Goal: Task Accomplishment & Management: Use online tool/utility

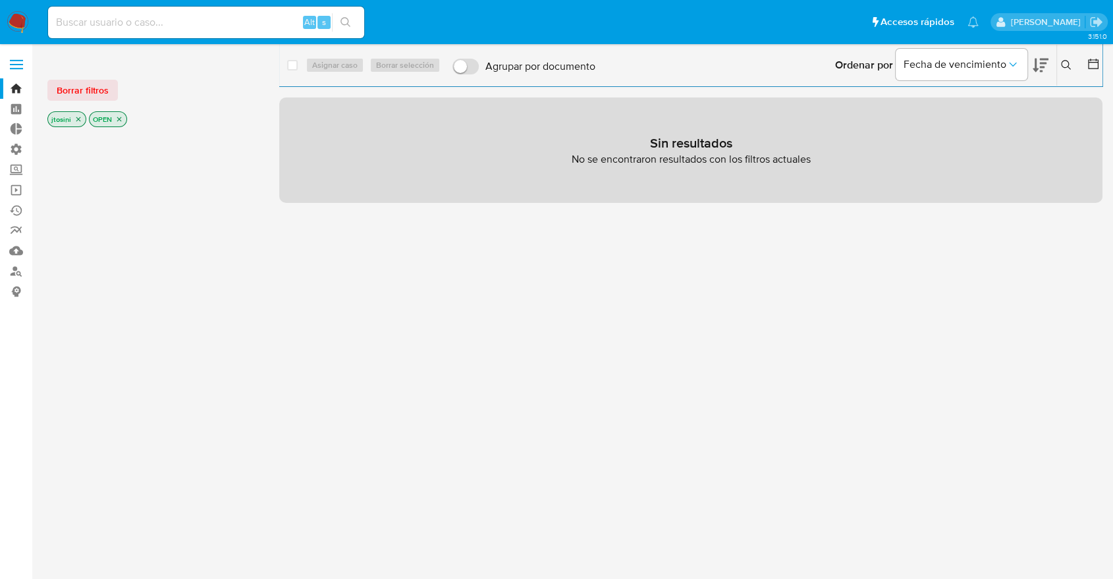
click at [161, 221] on div at bounding box center [152, 354] width 211 height 448
drag, startPoint x: 111, startPoint y: 113, endPoint x: 122, endPoint y: 122, distance: 14.0
click at [111, 113] on p "OPEN" at bounding box center [108, 119] width 37 height 14
click at [124, 123] on p "OPEN" at bounding box center [108, 119] width 37 height 14
click at [122, 123] on p "OPEN" at bounding box center [108, 119] width 37 height 14
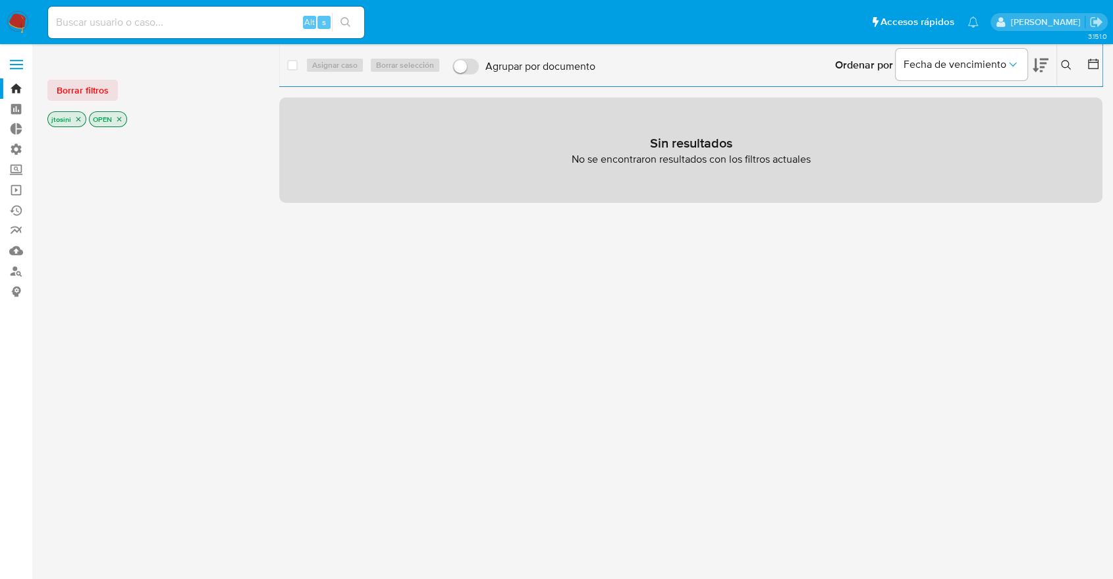
click at [80, 121] on icon "close-filter" at bounding box center [78, 119] width 8 height 8
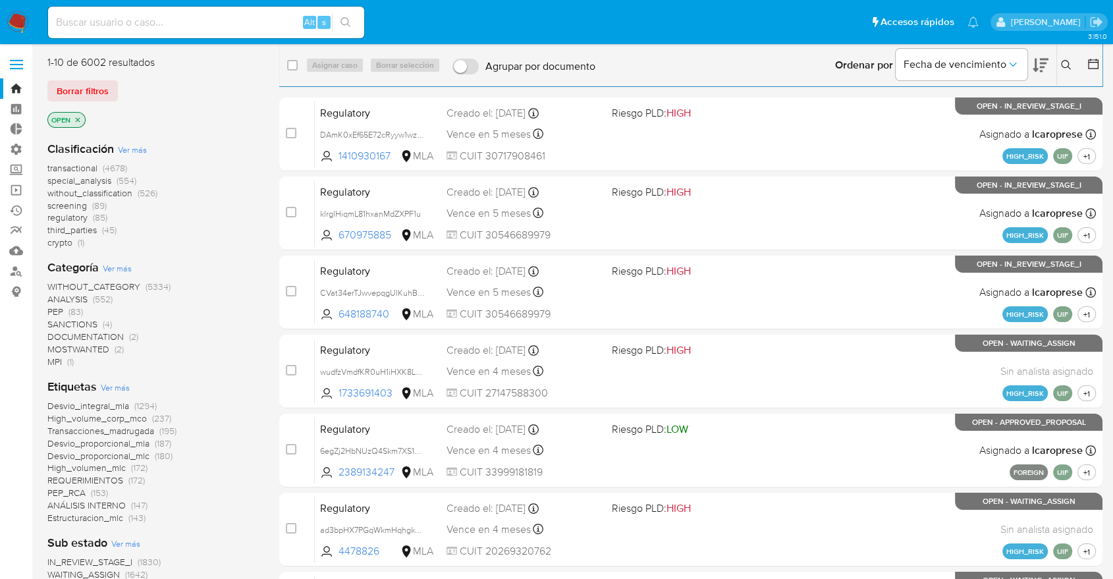
click at [80, 120] on icon "close-filter" at bounding box center [78, 120] width 8 height 8
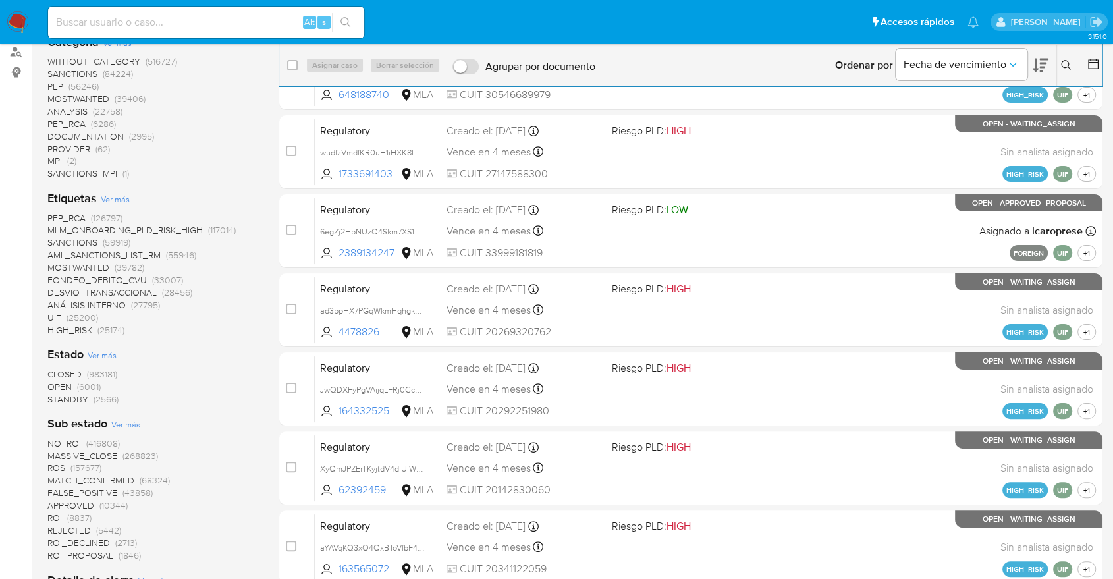
scroll to position [292, 0]
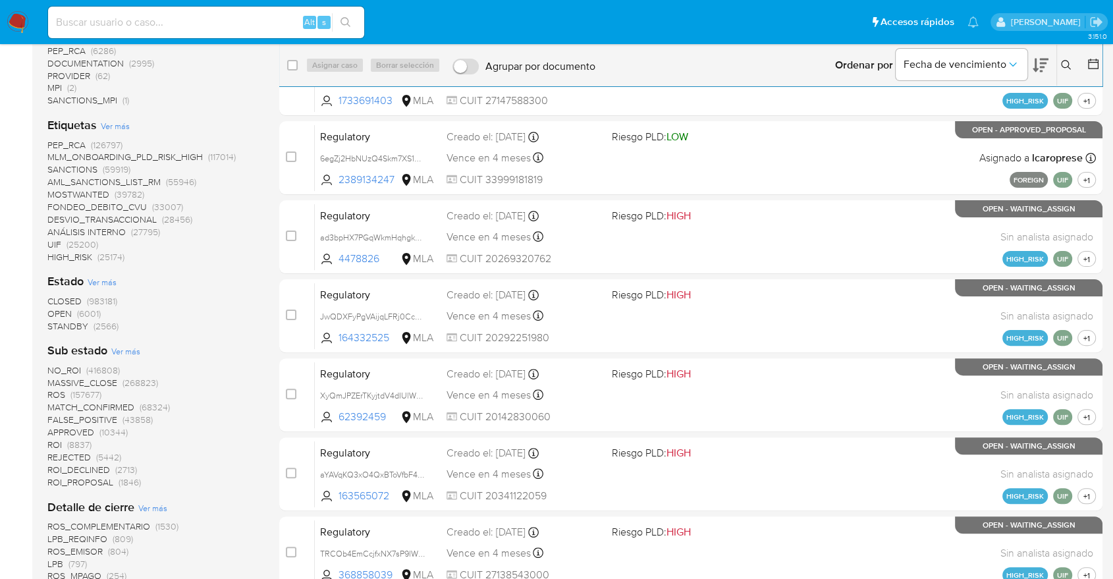
click at [68, 299] on span "CLOSED" at bounding box center [64, 300] width 34 height 13
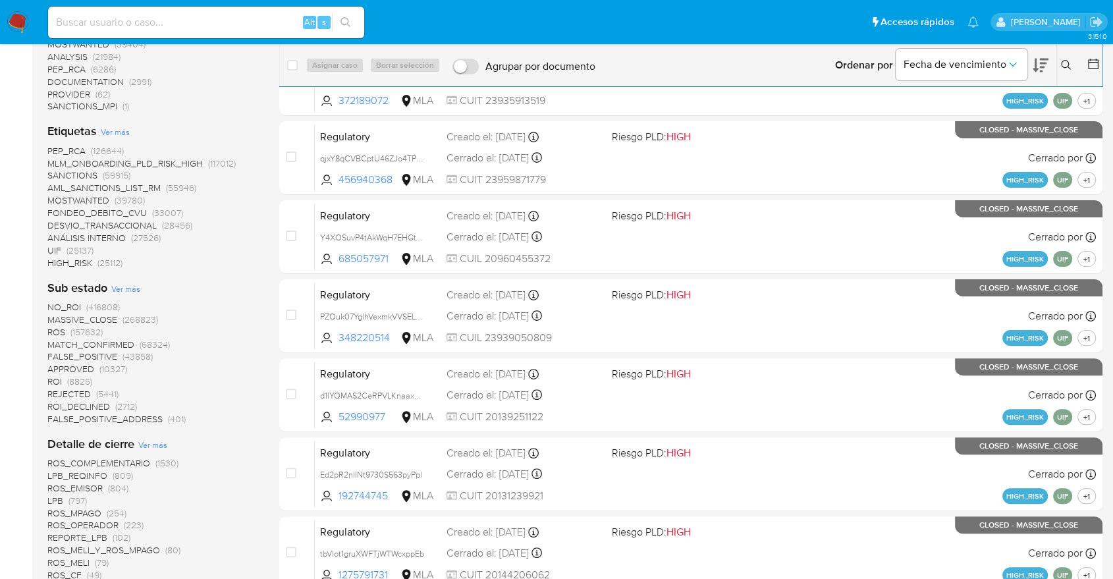
click at [63, 331] on span "ROS" at bounding box center [56, 331] width 18 height 13
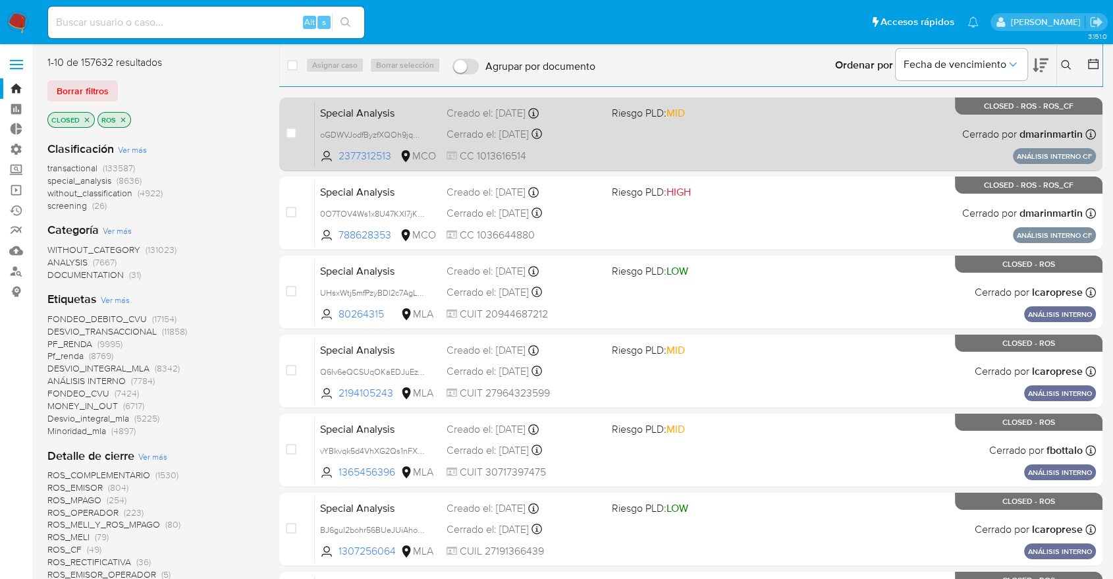
click at [654, 143] on div "Special Analysis oGDWVJodfByzfXQOh9jqM6gR 2377312513 MCO Riesgo PLD: MID Creado…" at bounding box center [705, 134] width 781 height 67
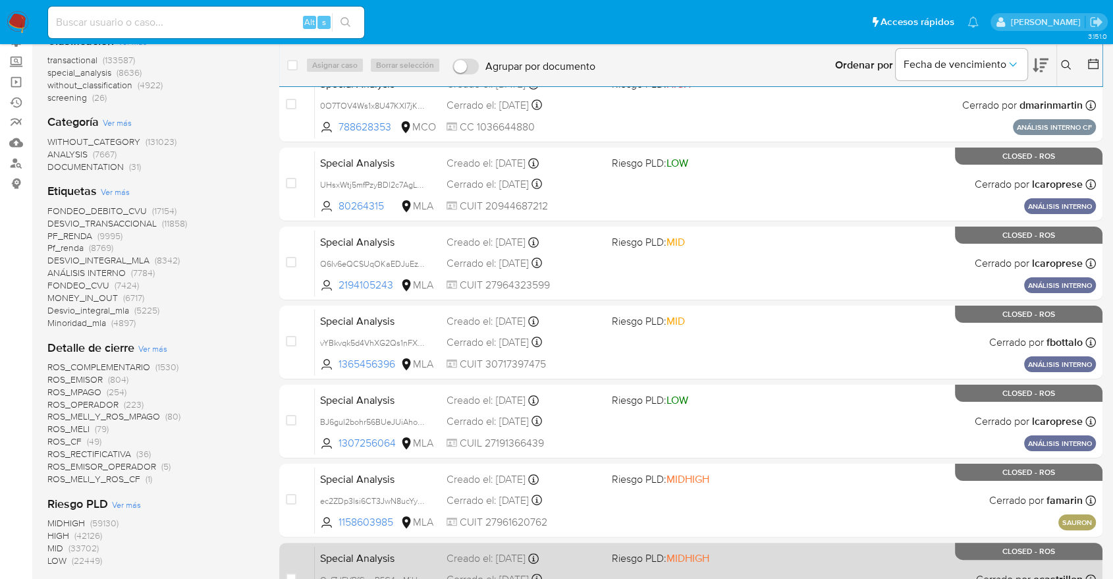
scroll to position [430, 0]
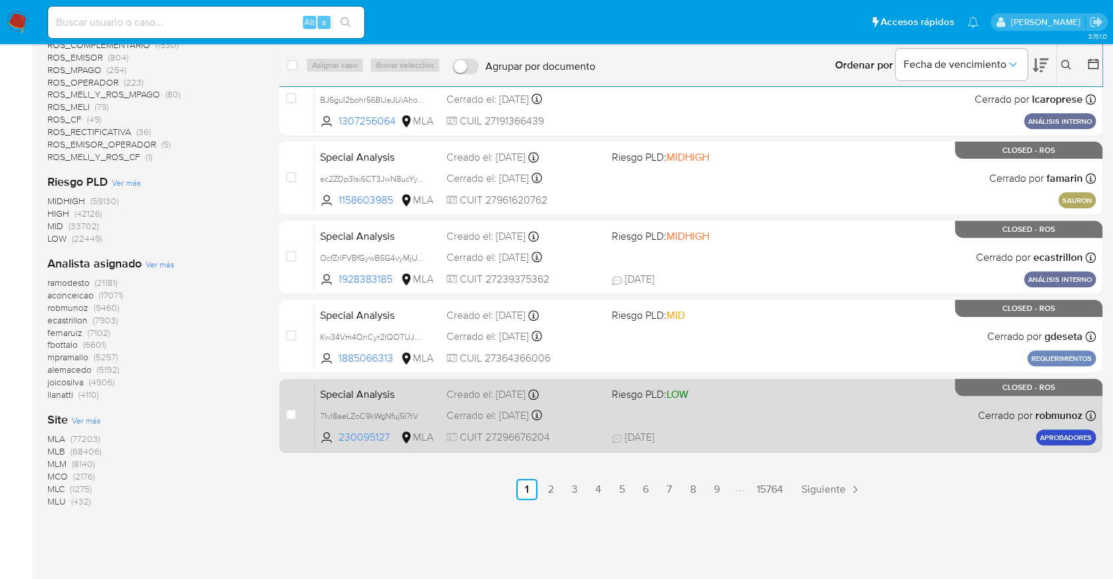
click at [555, 417] on div "Cerrado el: 08/08/2025 Cerrado el: 08/08/2025 16:40:13" at bounding box center [523, 415] width 154 height 14
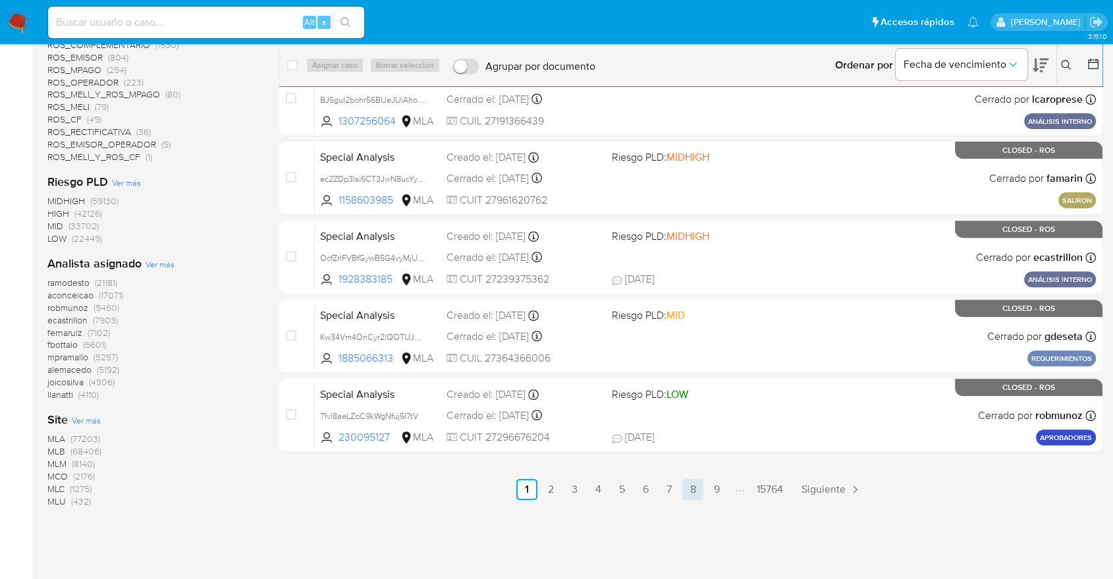
click at [693, 491] on link "8" at bounding box center [692, 489] width 21 height 21
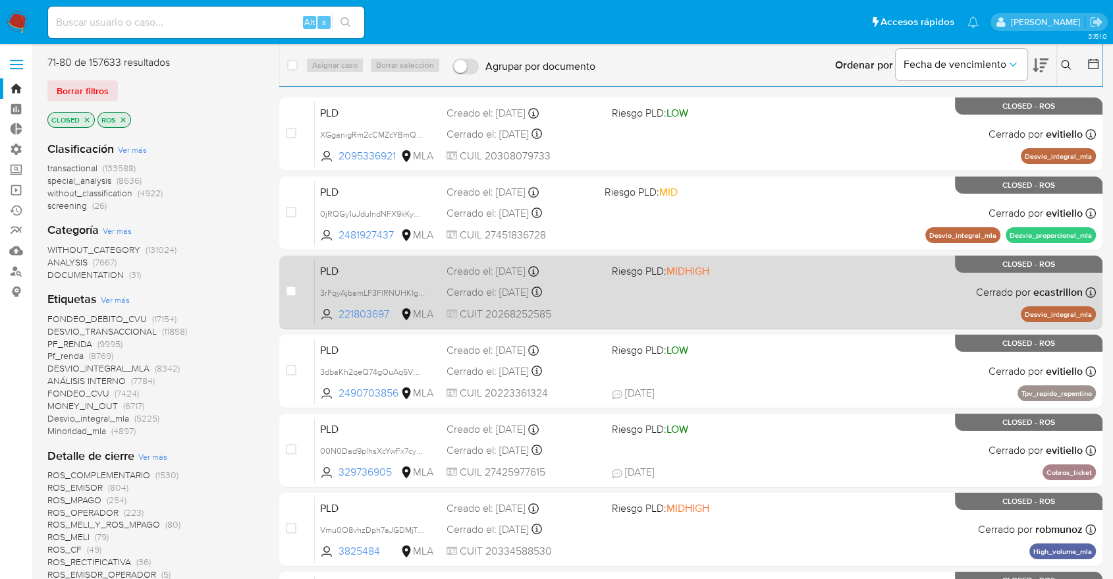
click at [707, 328] on div "case-item-checkbox No es posible asignar el caso PLD 3rFqyAjbamLF3FIRNUHKlgC2 2…" at bounding box center [690, 292] width 823 height 74
click at [703, 313] on div "PLD 3rFqyAjbamLF3FIRNUHKlgC2 221803697 MLA Riesgo PLD: MIDHIGH Creado el: 12/07…" at bounding box center [705, 292] width 781 height 67
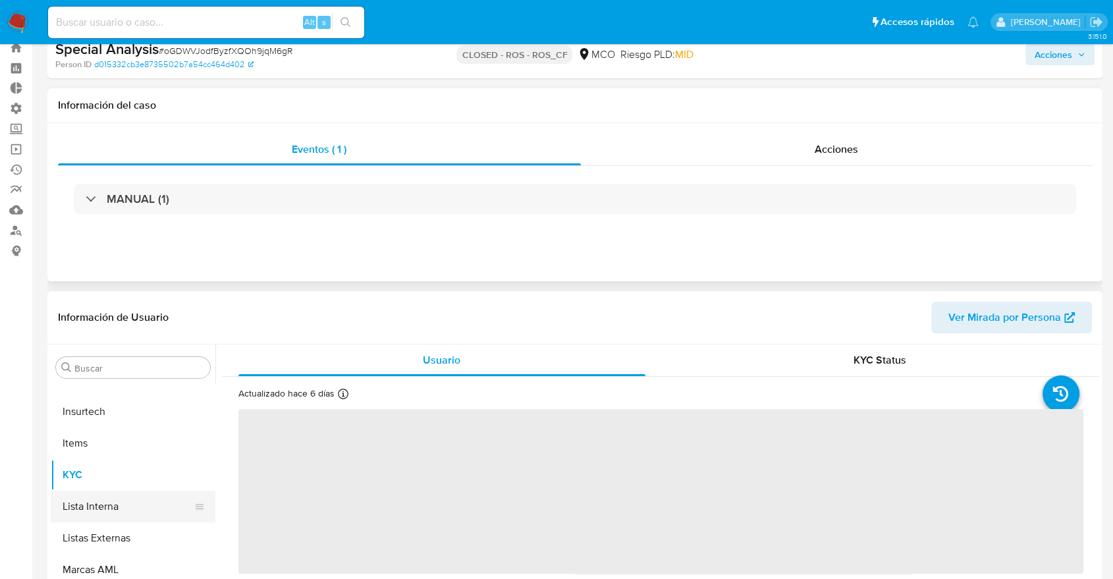
scroll to position [146, 0]
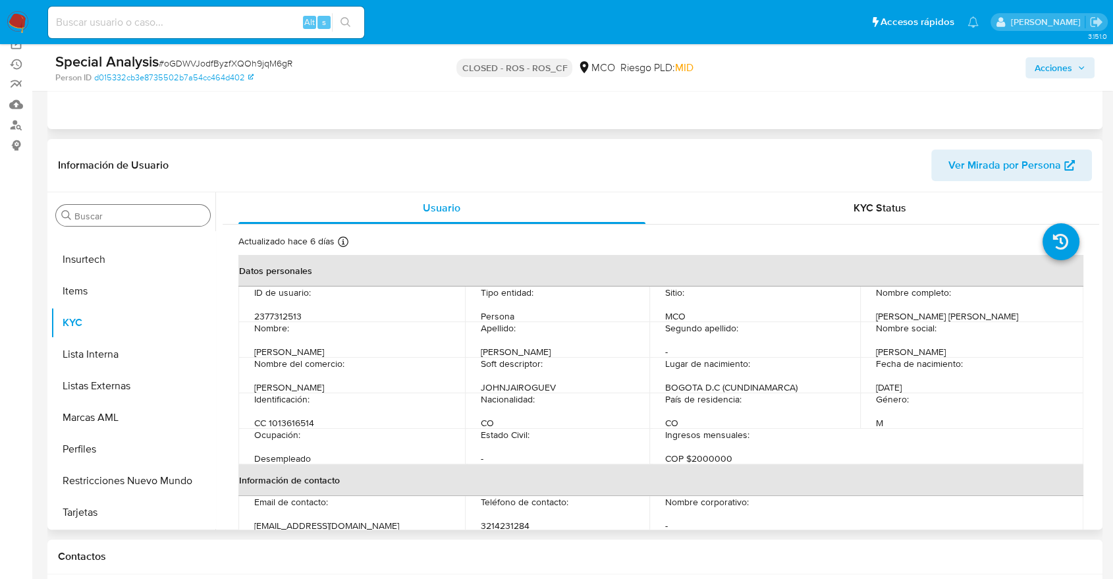
select select "10"
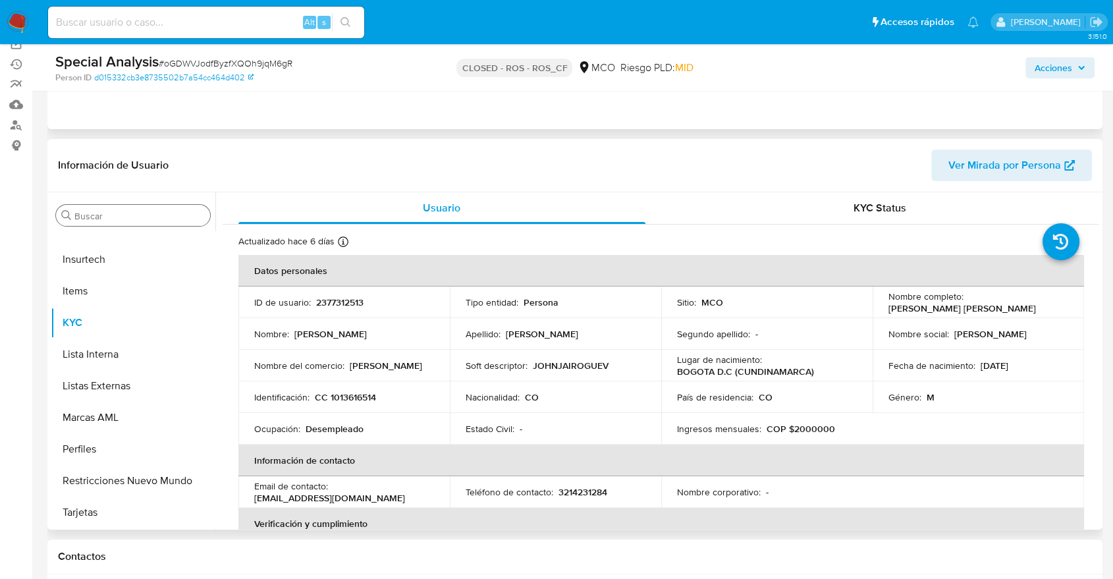
click at [169, 219] on input "Buscar" at bounding box center [139, 216] width 130 height 12
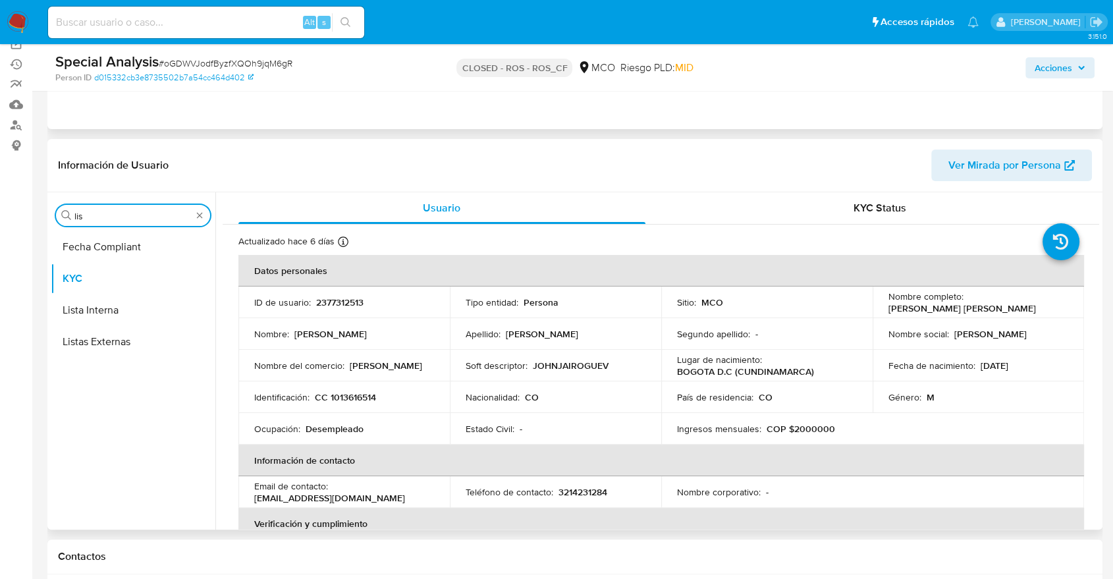
scroll to position [0, 0]
click at [153, 286] on button "Lista Interna" at bounding box center [128, 279] width 154 height 32
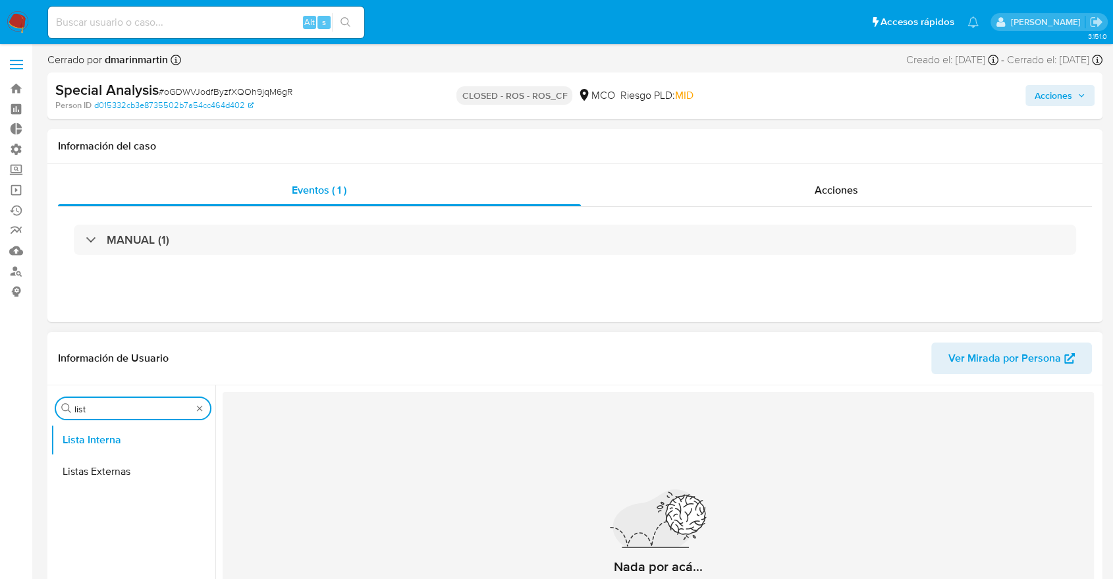
click at [174, 408] on input "list" at bounding box center [132, 409] width 117 height 12
type input "marca"
click at [133, 460] on button "Marcas AML" at bounding box center [128, 472] width 154 height 32
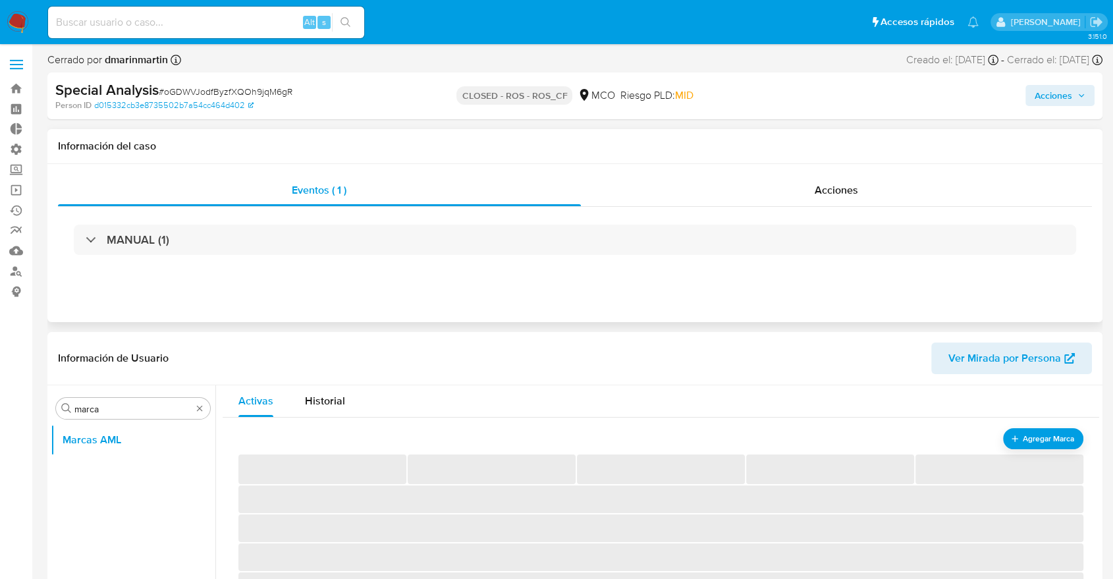
scroll to position [146, 0]
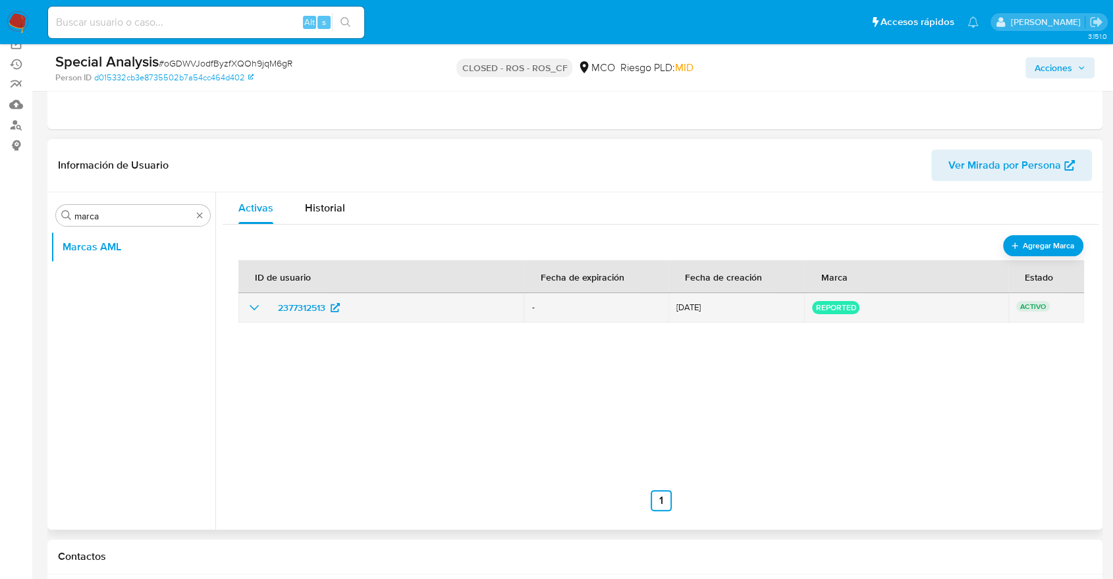
click at [249, 309] on icon "show_hidden_detail_by_id_2377312513" at bounding box center [254, 308] width 16 height 16
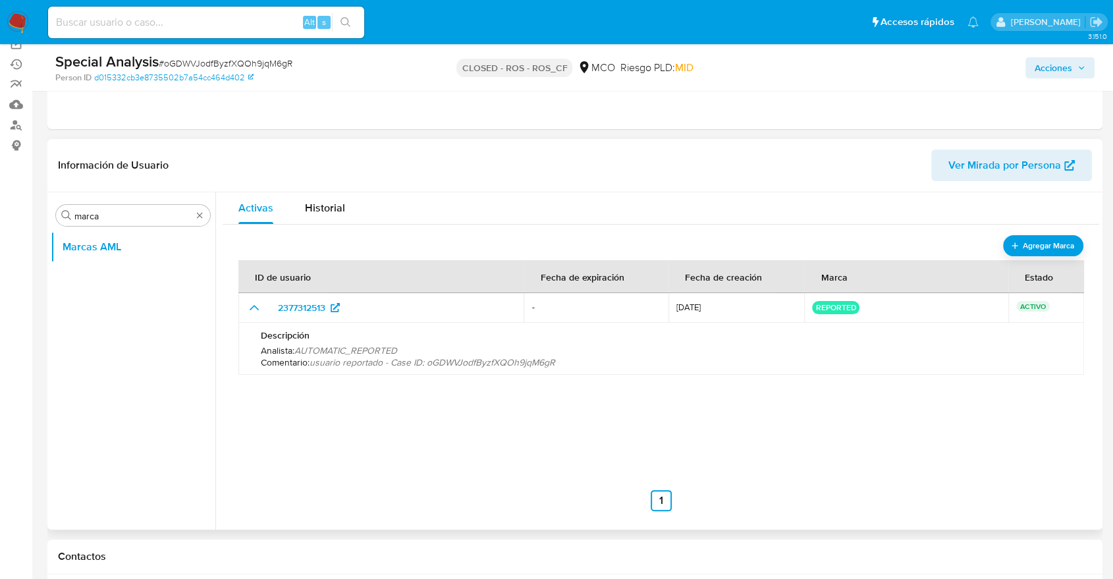
click at [489, 390] on div "ID de usuario Fecha de expiración Fecha de creación Marca Estado 2377312513 - 0…" at bounding box center [660, 379] width 845 height 263
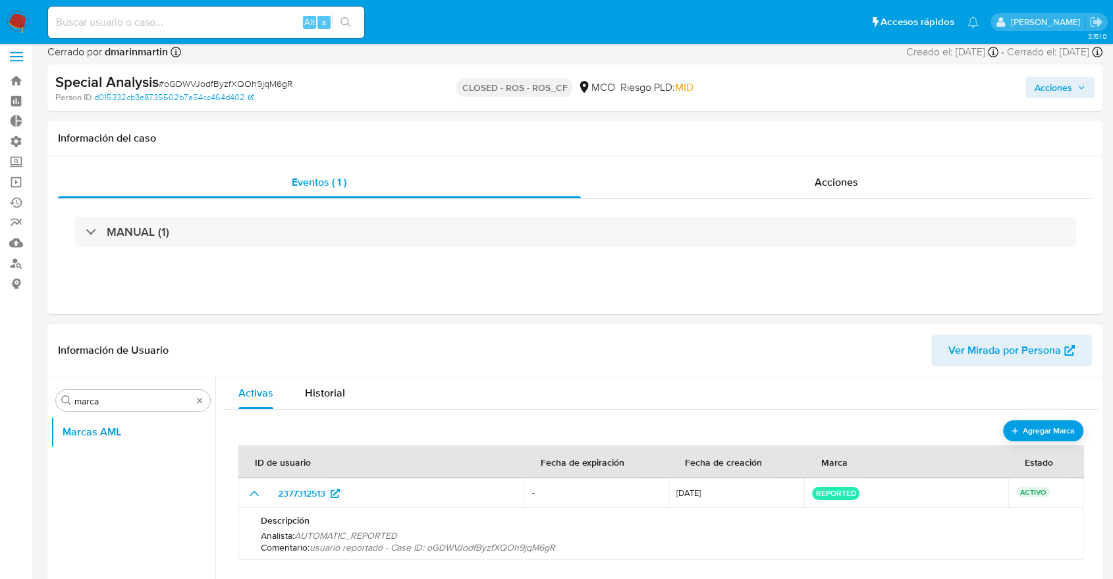
scroll to position [0, 0]
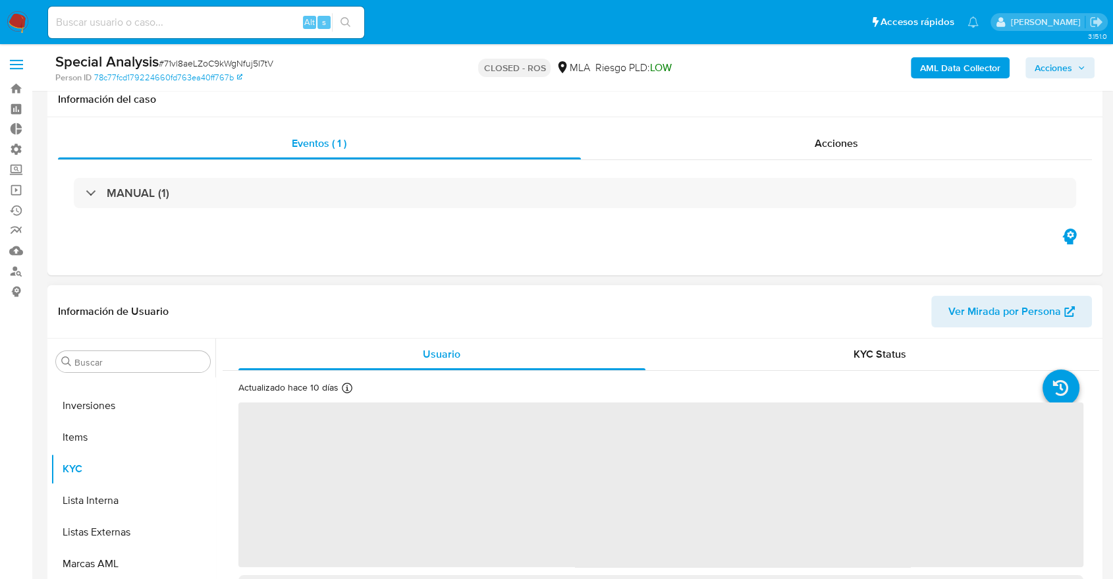
scroll to position [146, 0]
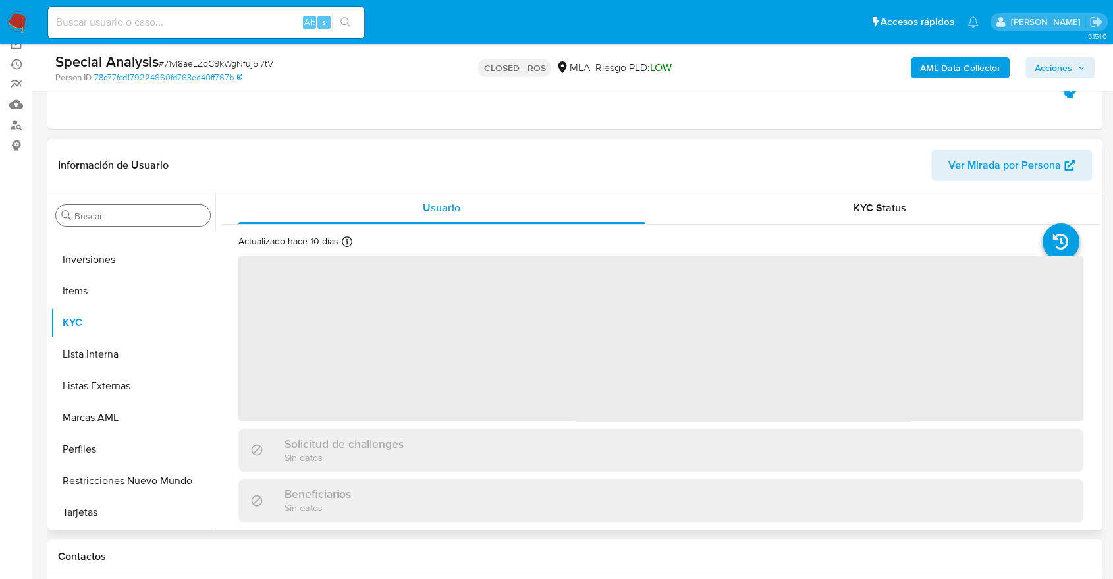
click at [119, 215] on input "Buscar" at bounding box center [139, 216] width 130 height 12
select select "10"
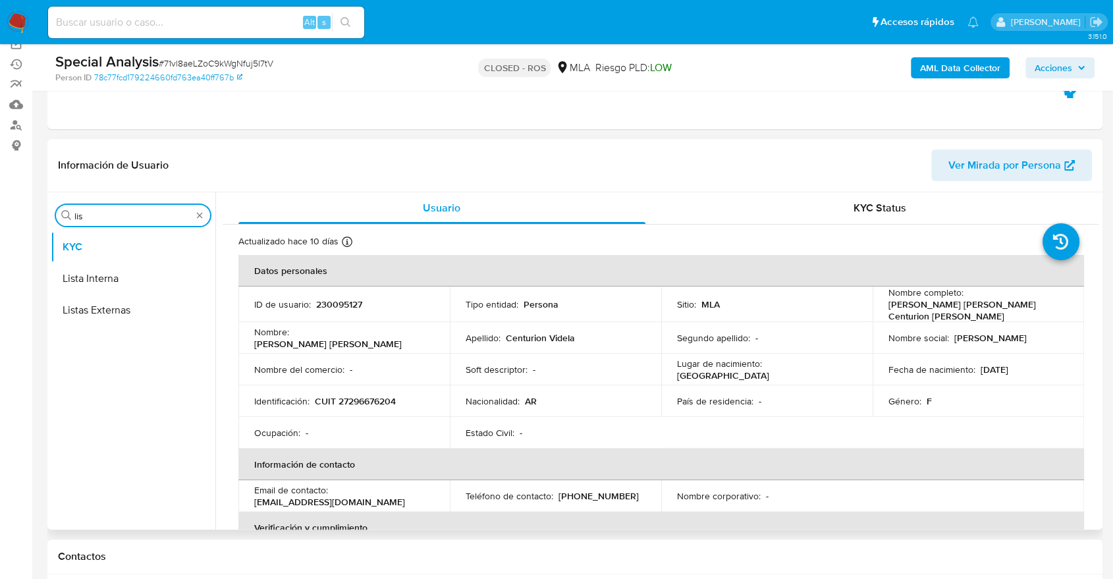
scroll to position [0, 0]
click at [130, 267] on button "Lista Interna" at bounding box center [128, 279] width 154 height 32
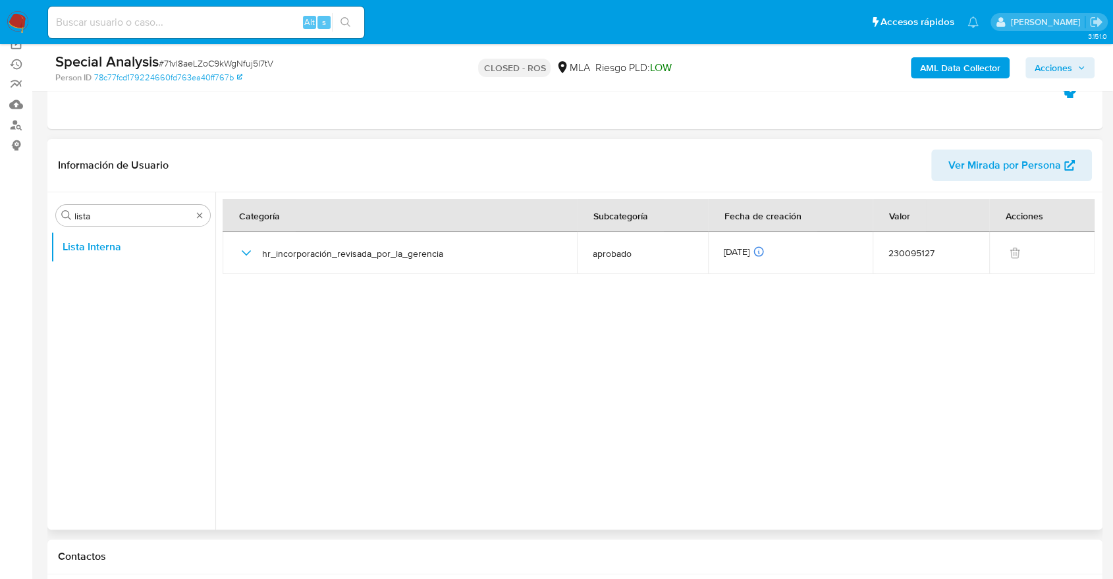
click at [386, 295] on div at bounding box center [657, 360] width 884 height 337
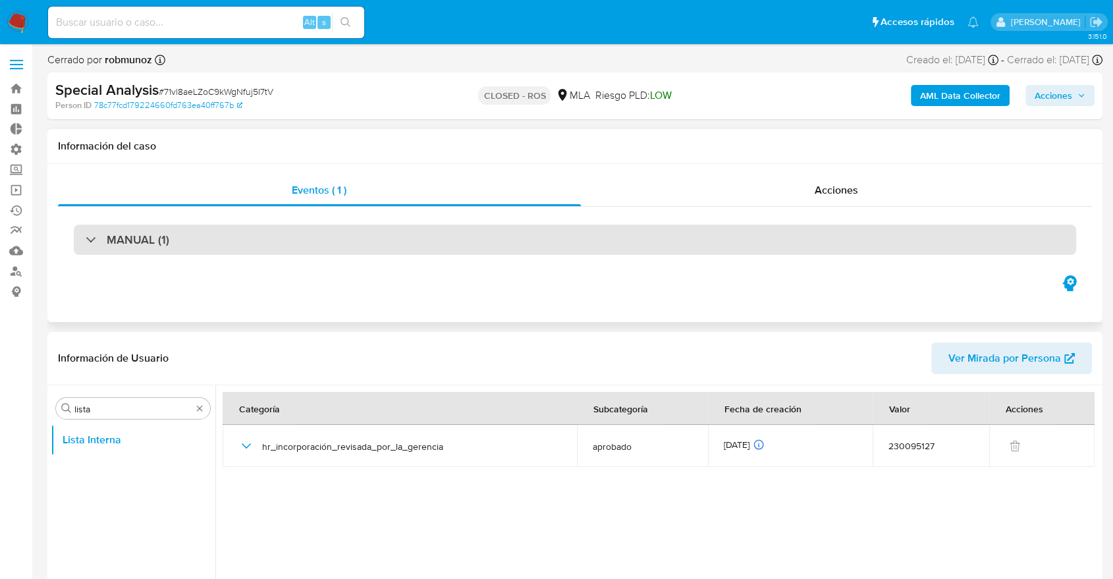
click at [292, 249] on div "MANUAL (1)" at bounding box center [575, 240] width 1002 height 30
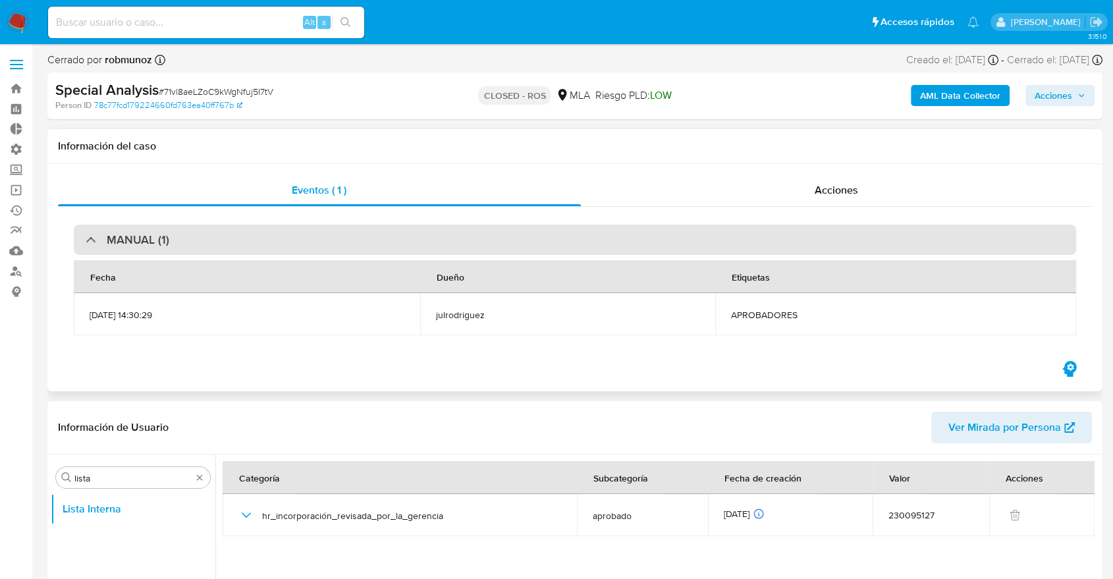
click at [292, 248] on div "MANUAL (1)" at bounding box center [575, 240] width 1002 height 30
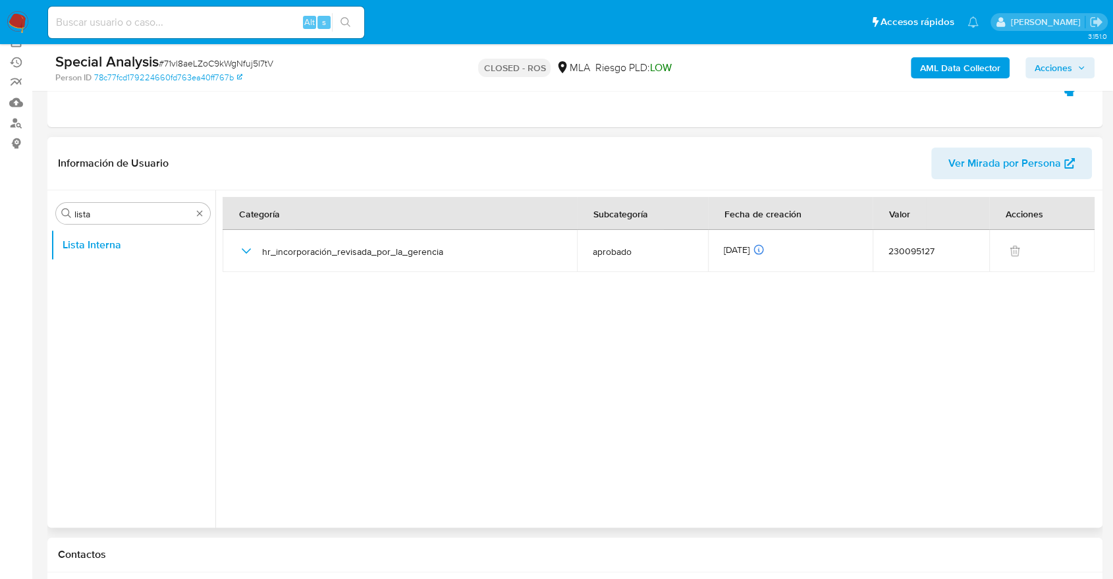
scroll to position [219, 0]
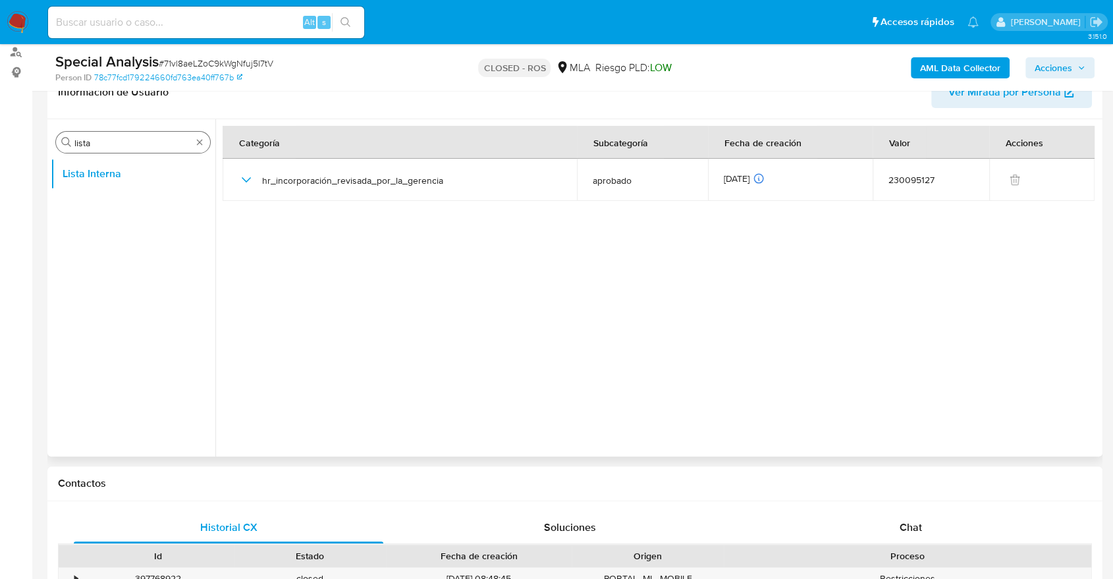
click at [110, 151] on div "Buscar lista" at bounding box center [133, 142] width 154 height 21
click at [109, 139] on input "lista" at bounding box center [132, 143] width 117 height 12
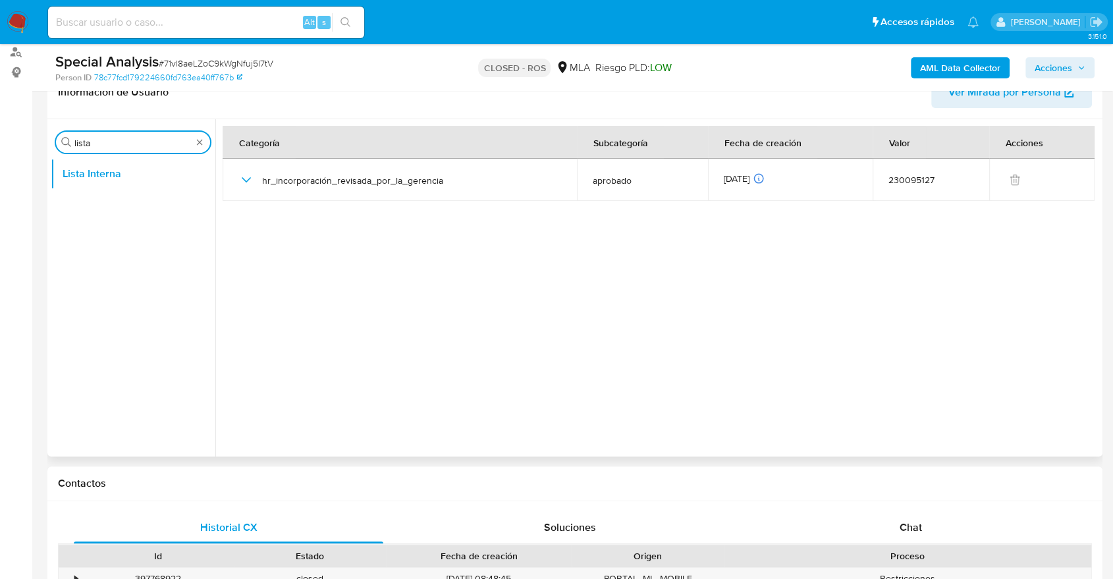
click at [109, 139] on input "lista" at bounding box center [132, 143] width 117 height 12
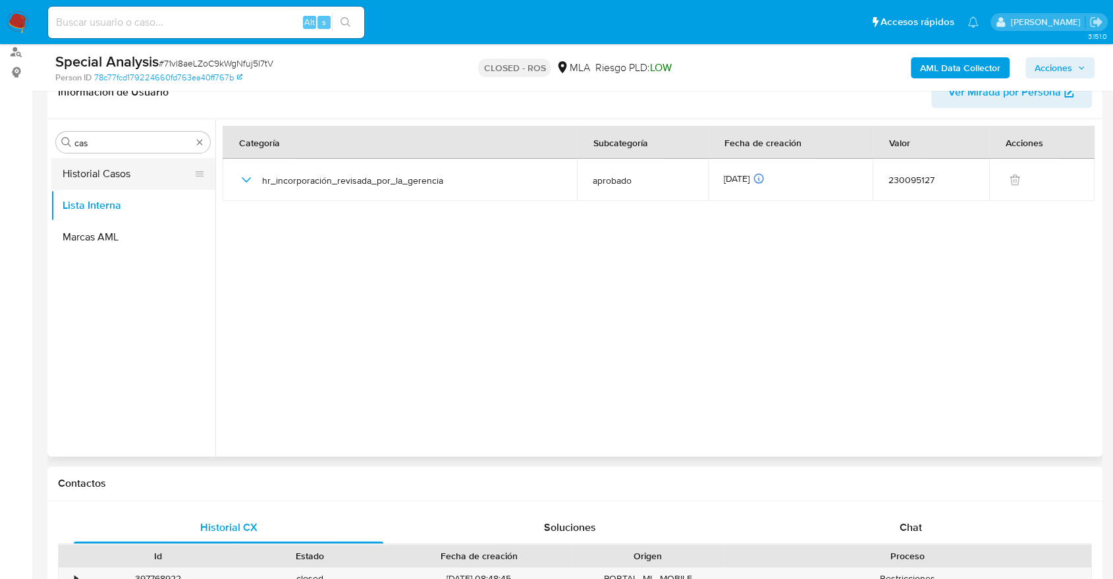
click at [118, 174] on button "Historial Casos" at bounding box center [128, 174] width 154 height 32
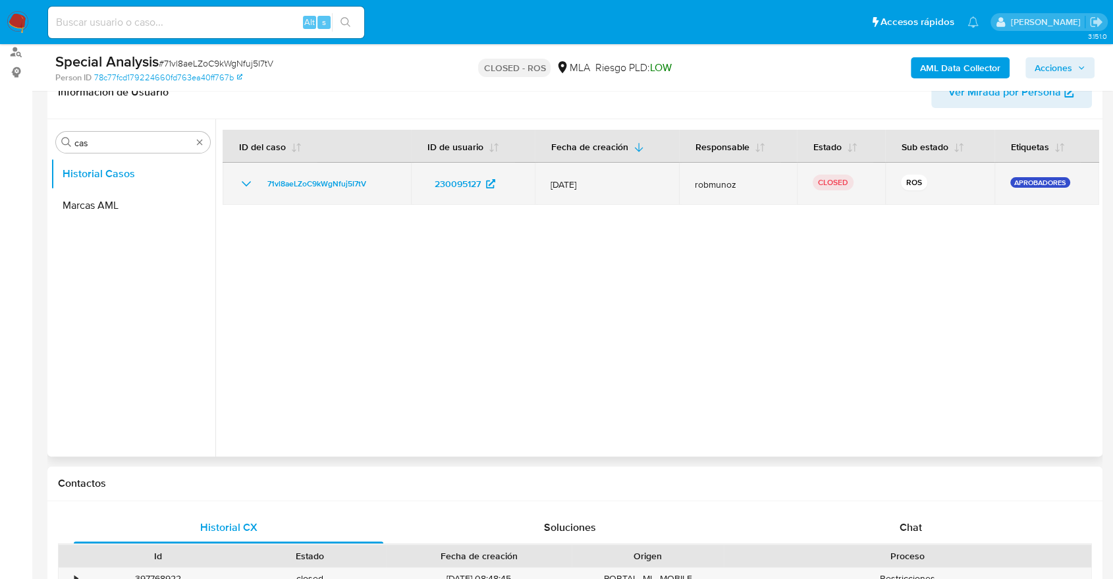
click at [240, 187] on icon "Mostrar/Ocultar" at bounding box center [246, 184] width 16 height 16
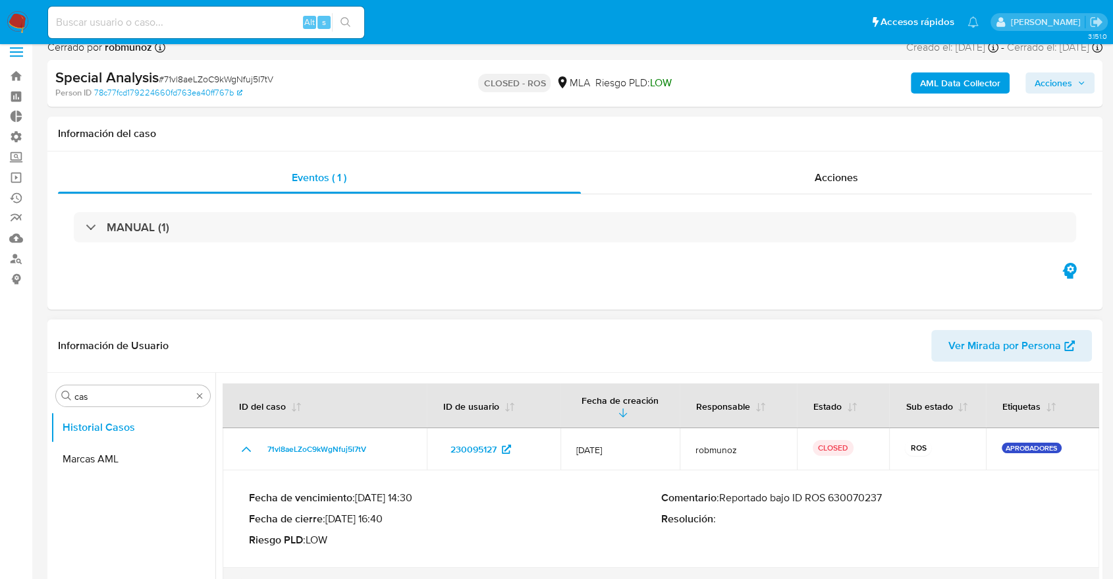
scroll to position [0, 0]
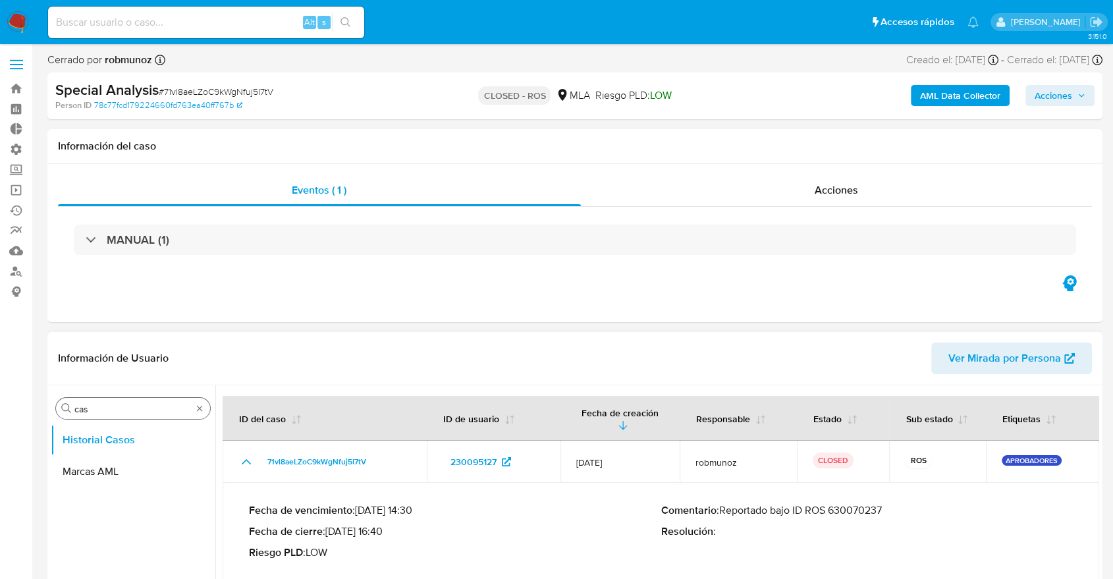
click at [150, 402] on div "Buscar cas" at bounding box center [133, 408] width 154 height 21
click at [150, 403] on input "cas" at bounding box center [132, 409] width 117 height 12
click at [150, 405] on input "cas" at bounding box center [132, 409] width 117 height 12
click at [150, 406] on input "cas" at bounding box center [132, 409] width 117 height 12
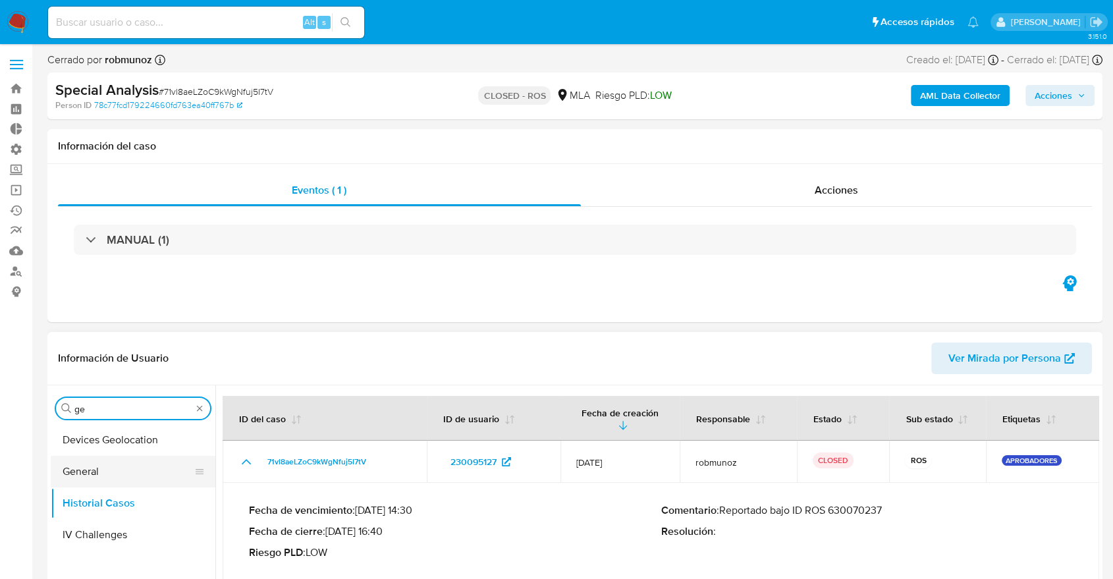
click at [142, 469] on button "General" at bounding box center [128, 472] width 154 height 32
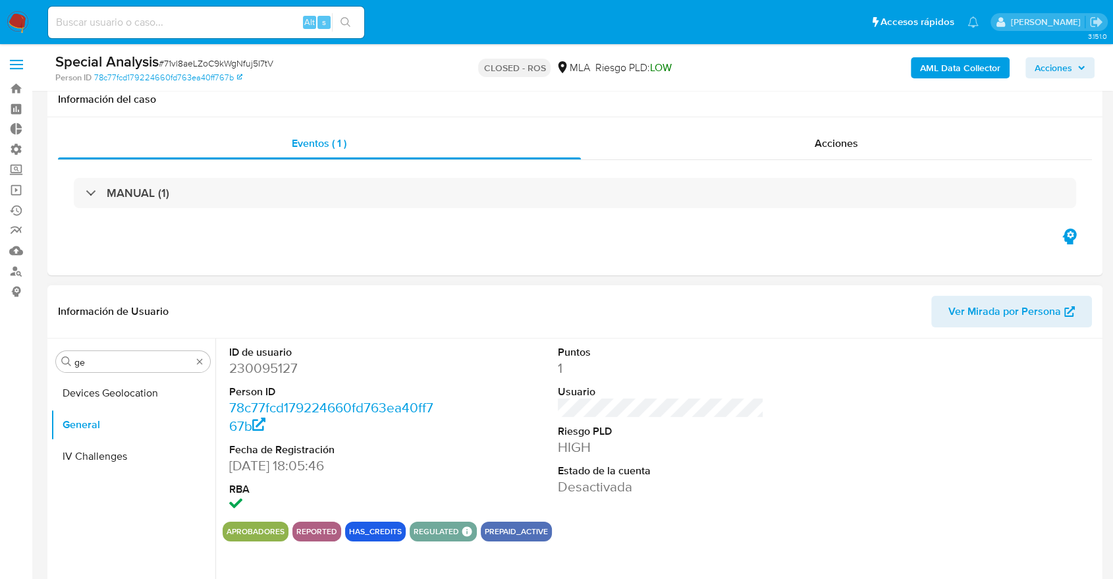
scroll to position [219, 0]
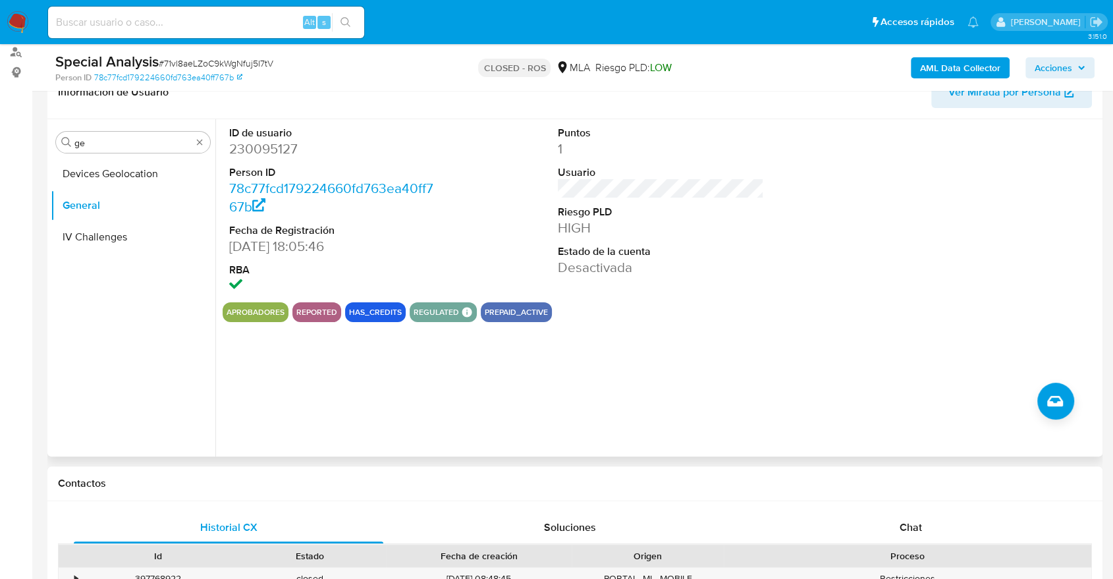
click at [307, 309] on button "reported" at bounding box center [316, 311] width 41 height 5
click at [103, 151] on div "Buscar ge" at bounding box center [133, 142] width 154 height 21
click at [99, 141] on input "ge" at bounding box center [132, 143] width 117 height 12
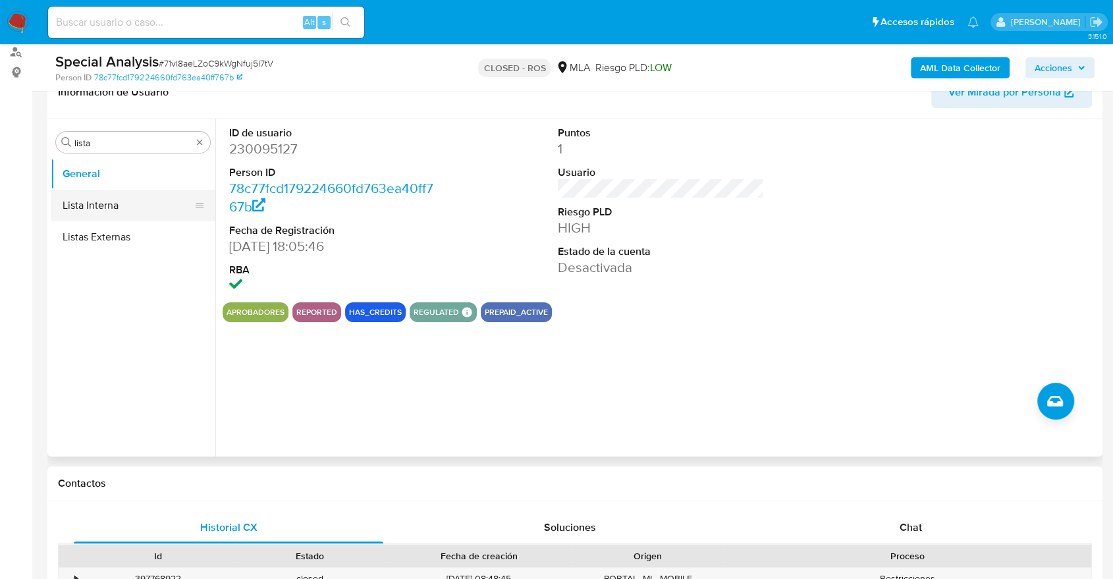
click at [101, 205] on button "Lista Interna" at bounding box center [128, 206] width 154 height 32
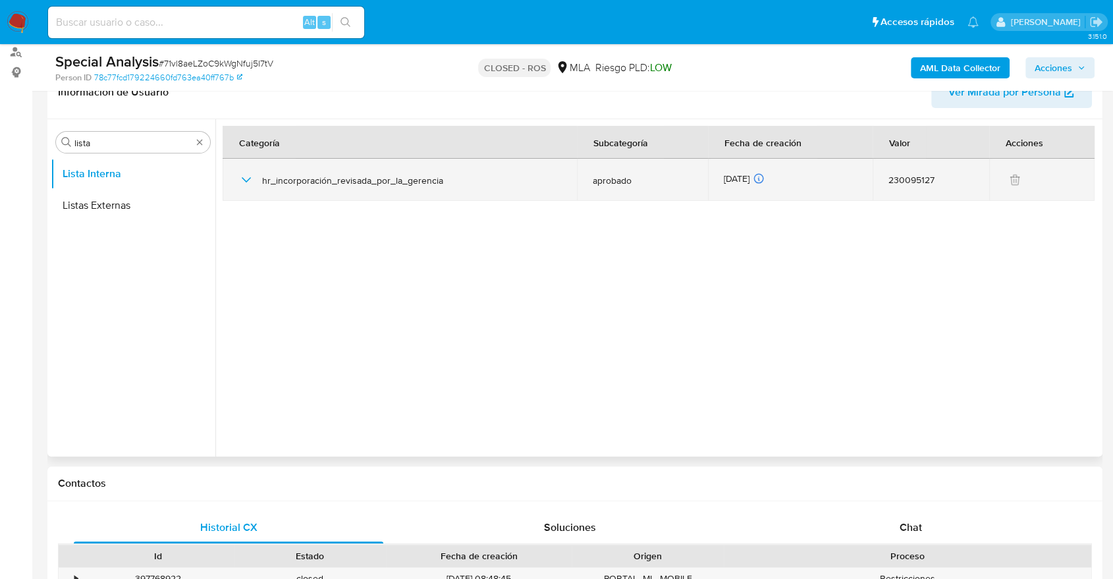
click at [236, 193] on td "hr_incorporación_revisada_por_la_gerencia" at bounding box center [400, 180] width 354 height 42
click at [237, 186] on td "hr_incorporación_revisada_por_la_gerencia" at bounding box center [400, 180] width 354 height 42
click at [246, 185] on icon "button" at bounding box center [246, 180] width 16 height 16
click at [248, 185] on icon "button" at bounding box center [246, 180] width 16 height 16
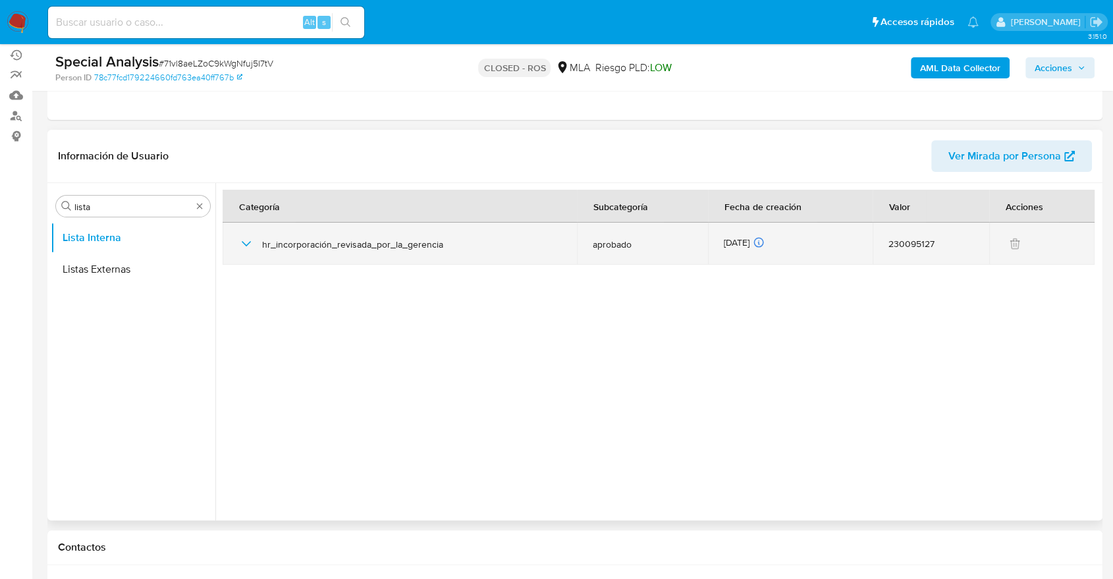
scroll to position [73, 0]
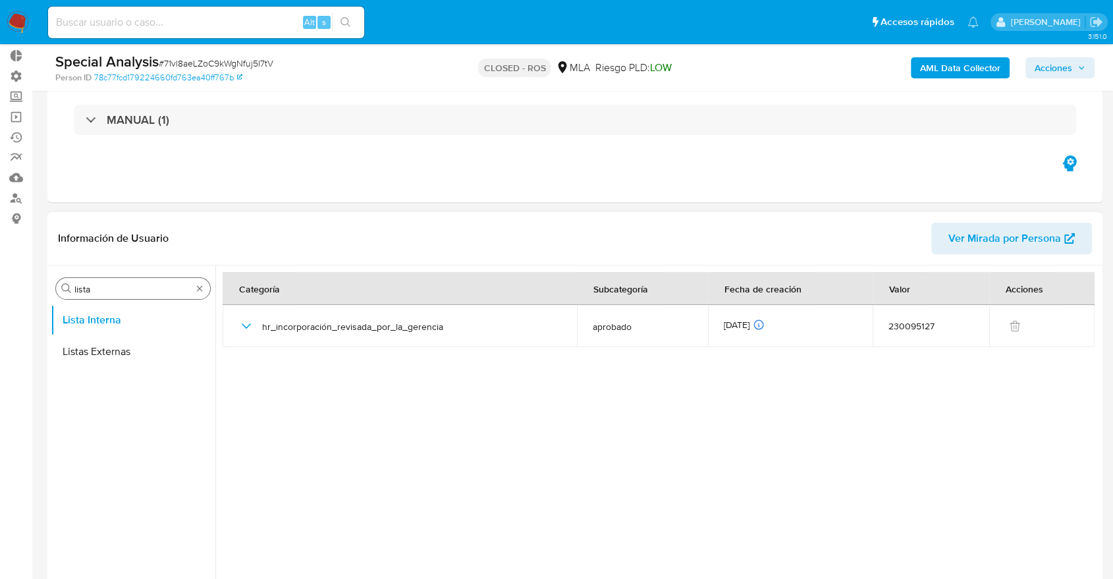
click at [107, 293] on input "lista" at bounding box center [132, 289] width 117 height 12
click at [107, 292] on input "lista" at bounding box center [132, 289] width 117 height 12
type input "marcas"
click at [99, 352] on button "Marcas AML" at bounding box center [128, 352] width 154 height 32
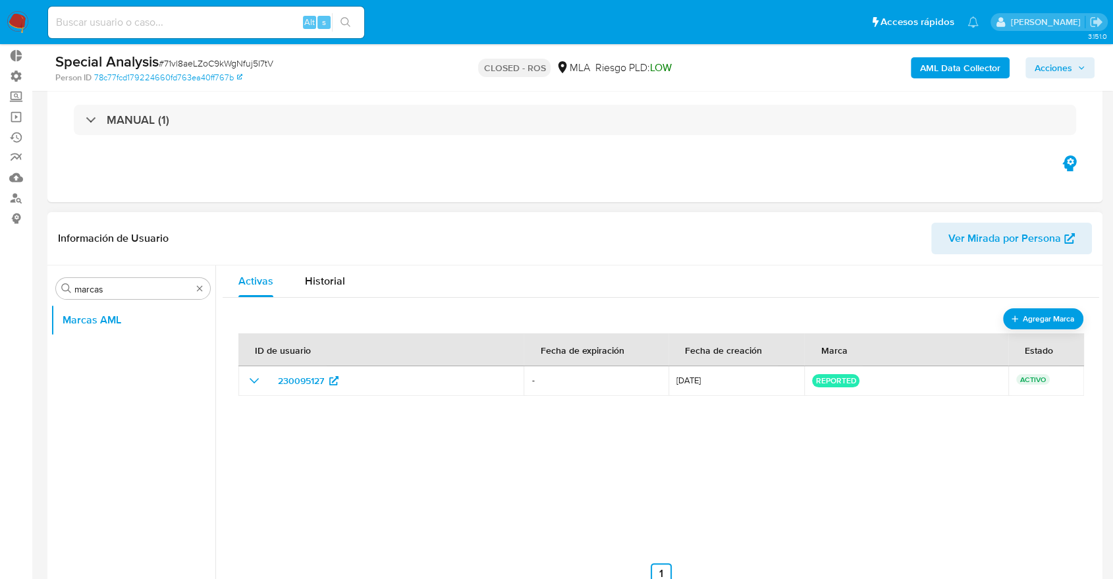
click at [553, 373] on td "-" at bounding box center [595, 381] width 144 height 30
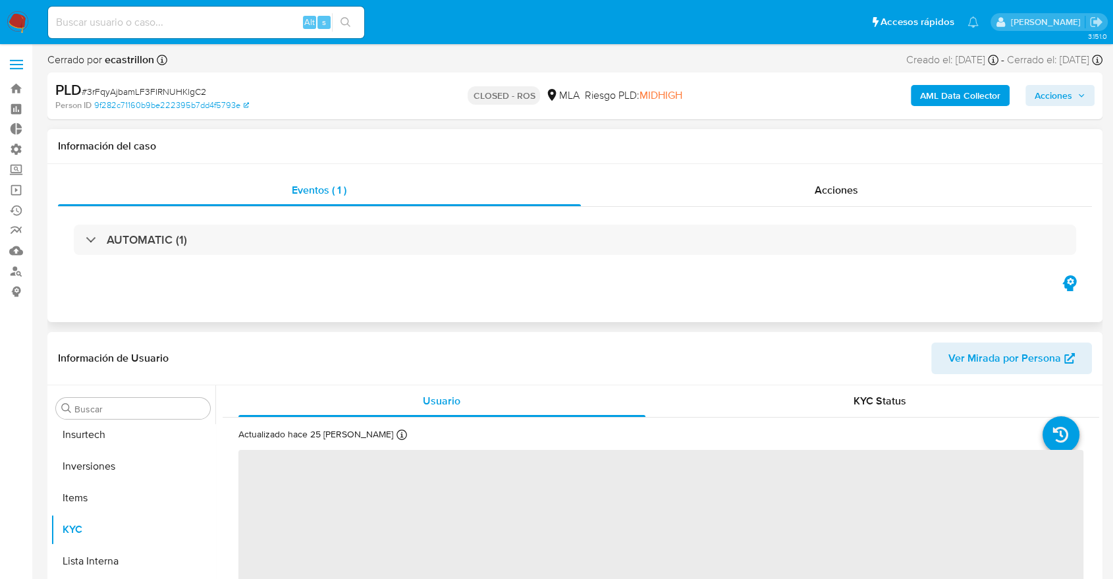
scroll to position [588, 0]
click at [147, 414] on input "Buscar" at bounding box center [139, 409] width 130 height 12
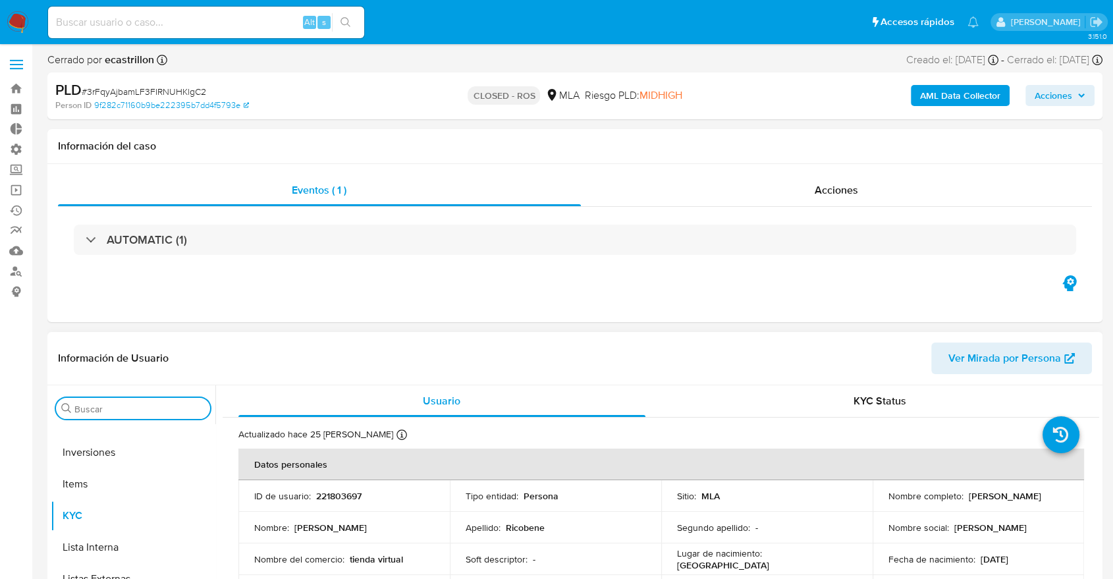
select select "10"
type input "lista"
click at [134, 464] on button "Lista Interna" at bounding box center [128, 472] width 154 height 32
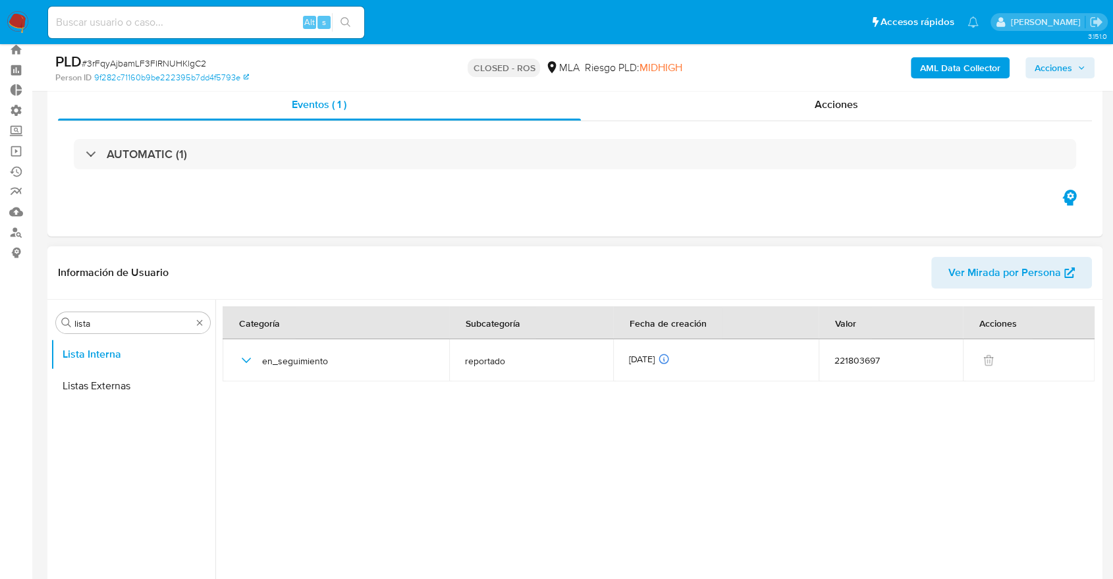
scroll to position [73, 0]
